Goal: Task Accomplishment & Management: Manage account settings

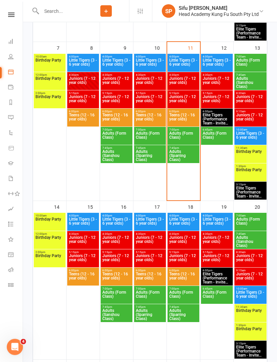
click at [191, 112] on span "6:00pm - 7:00pm" at bounding box center [183, 111] width 29 height 3
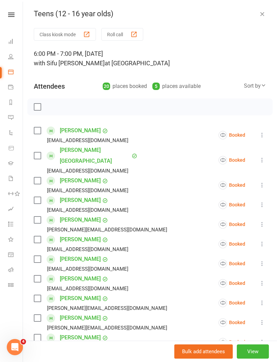
click at [38, 197] on label at bounding box center [37, 200] width 7 height 7
click at [262, 221] on icon at bounding box center [262, 224] width 7 height 7
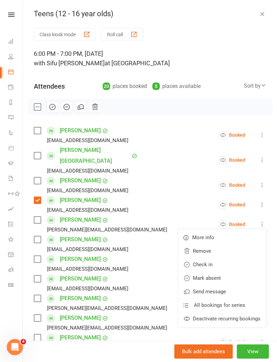
click at [228, 271] on link "Mark absent" at bounding box center [222, 278] width 88 height 14
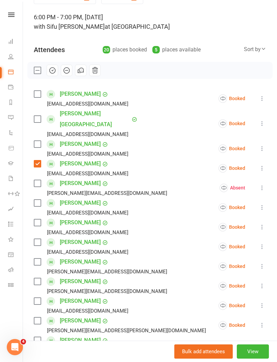
scroll to position [37, 0]
click at [38, 277] on label at bounding box center [37, 280] width 7 height 7
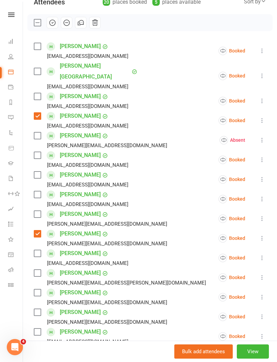
scroll to position [86, 0]
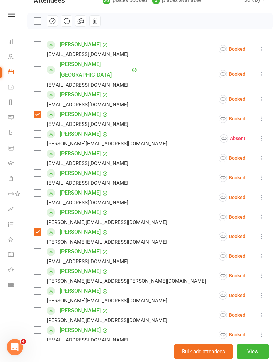
click at [36, 268] on label at bounding box center [37, 271] width 7 height 7
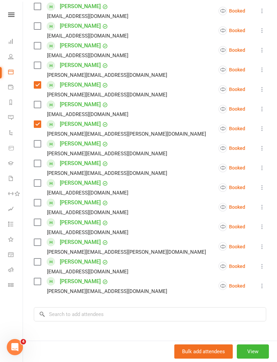
scroll to position [235, 0]
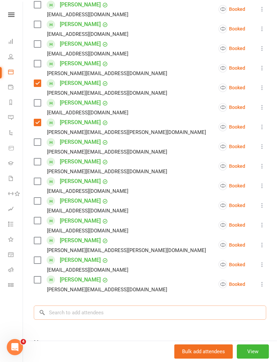
click at [171, 305] on input "search" at bounding box center [150, 312] width 232 height 14
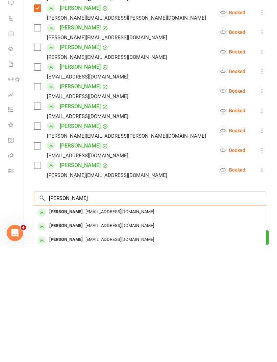
type input "[PERSON_NAME]"
click at [62, 321] on div "[PERSON_NAME]" at bounding box center [66, 326] width 39 height 10
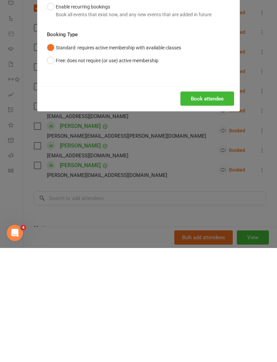
scroll to position [444, 0]
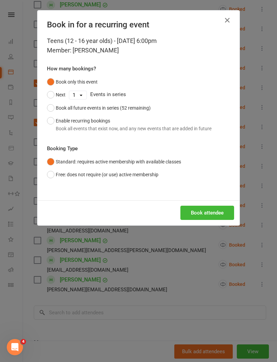
click at [48, 171] on button "Free: does not require (or use) active membership" at bounding box center [103, 174] width 112 height 13
click at [219, 205] on button "Book attendee" at bounding box center [207, 212] width 54 height 14
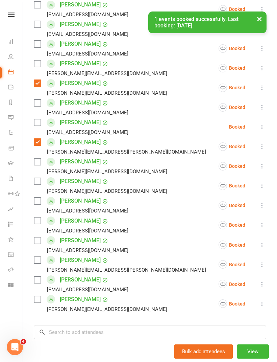
click at [40, 119] on label at bounding box center [37, 122] width 7 height 7
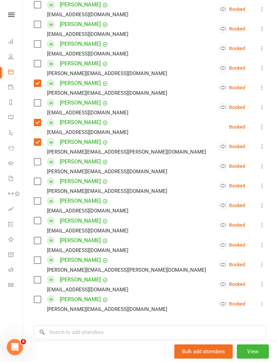
click at [39, 217] on label at bounding box center [37, 220] width 7 height 7
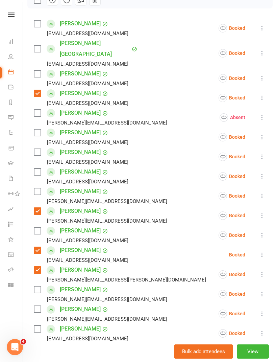
scroll to position [101, 0]
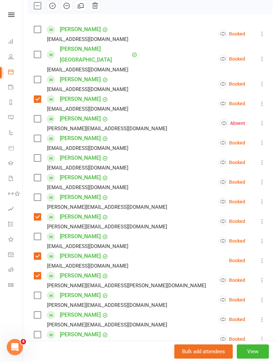
click at [38, 51] on label at bounding box center [37, 54] width 7 height 7
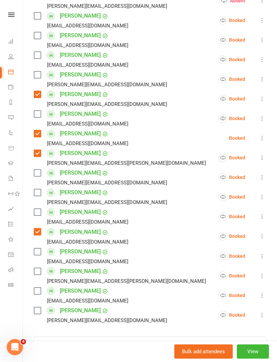
scroll to position [223, 0]
click at [33, 264] on div "Class kiosk mode Roll call 6:00 PM - 7:00 PM, [DATE] with [PERSON_NAME] at [GEO…" at bounding box center [150, 125] width 254 height 641
click at [45, 266] on div "[PERSON_NAME]-[PERSON_NAME] [PERSON_NAME][EMAIL_ADDRESS][PERSON_NAME][DOMAIN_NA…" at bounding box center [121, 276] width 175 height 20
click at [35, 268] on label at bounding box center [37, 271] width 7 height 7
